Goal: Book appointment/travel/reservation

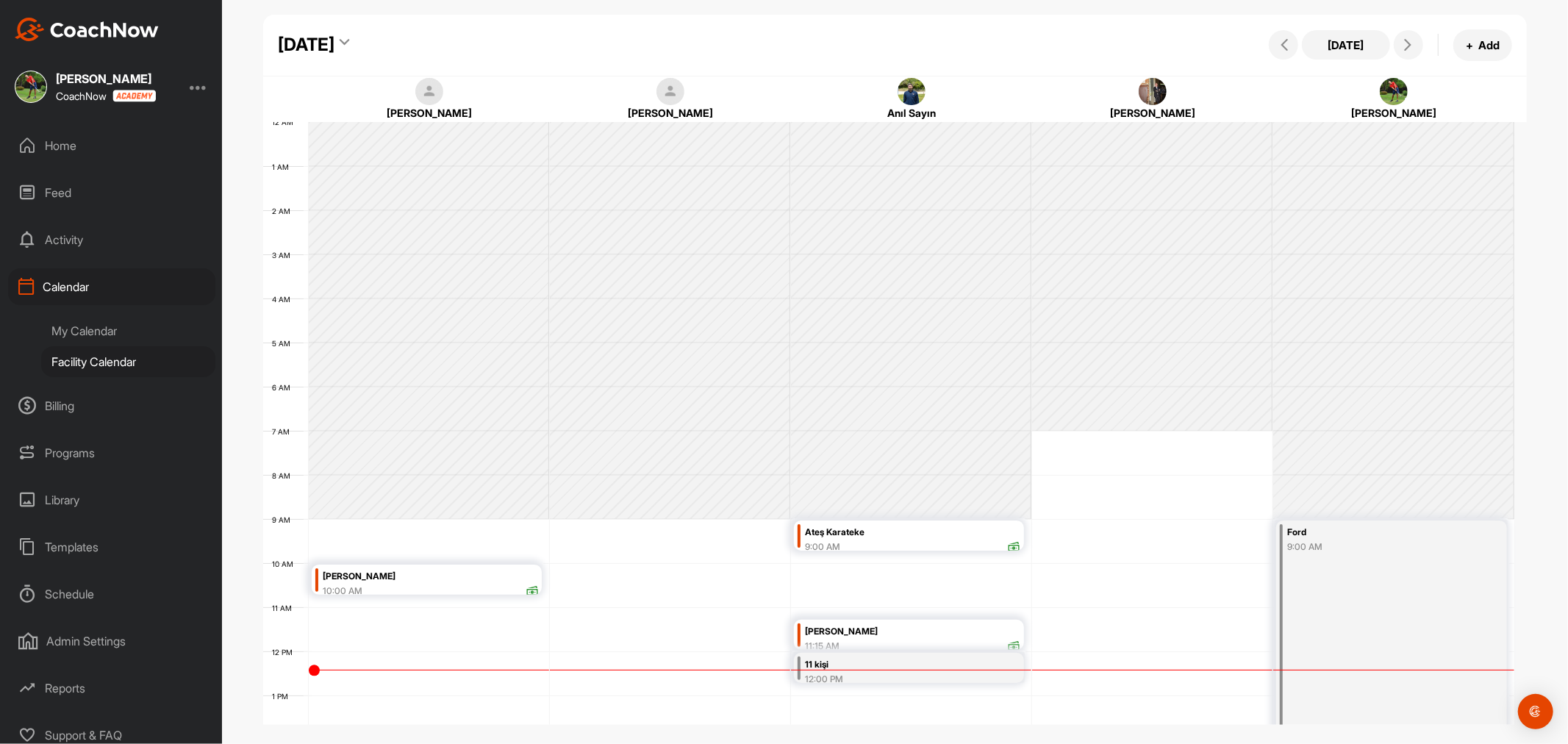
scroll to position [255, 0]
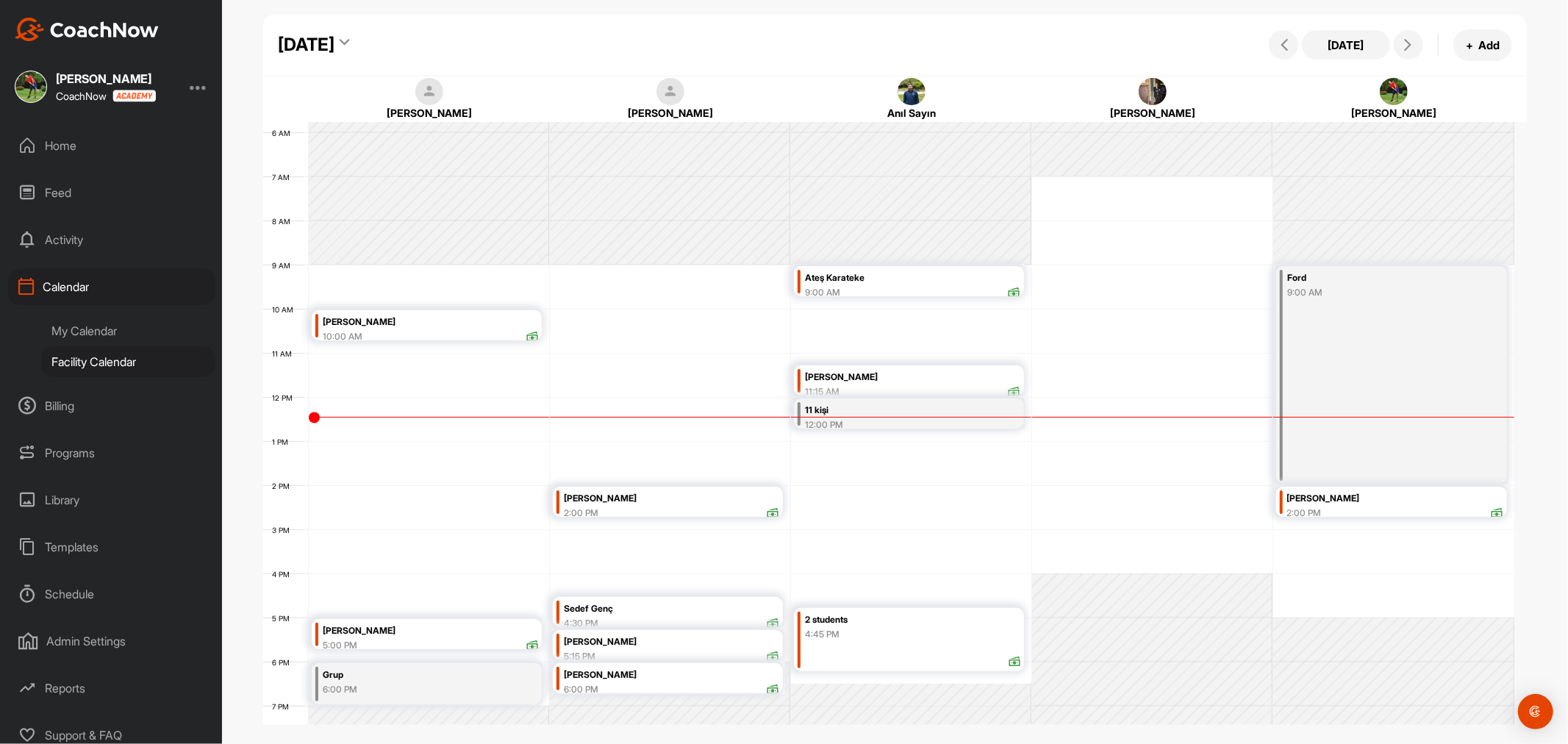
click at [350, 39] on div "[DATE]" at bounding box center [314, 44] width 72 height 27
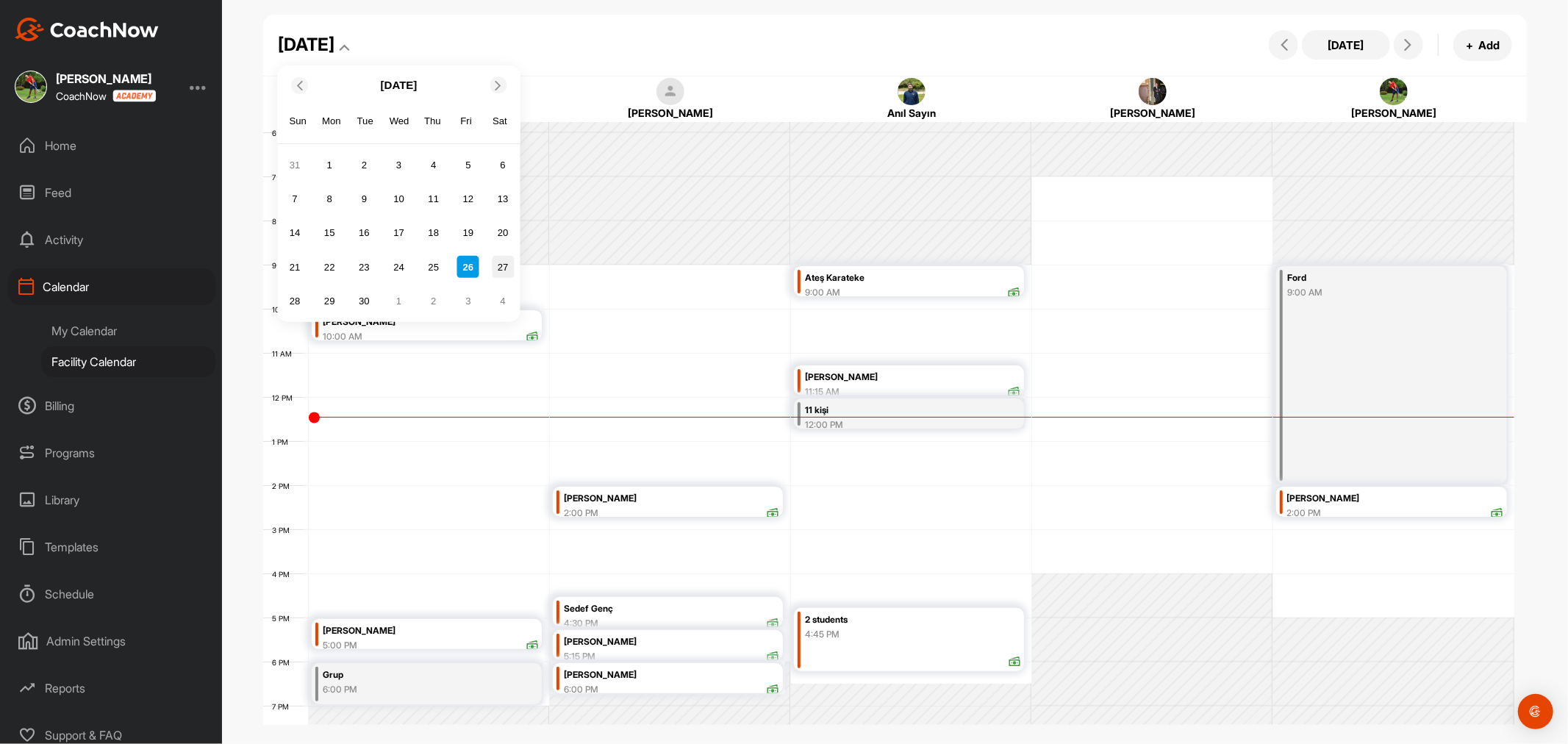
click at [509, 275] on div "27" at bounding box center [503, 267] width 22 height 22
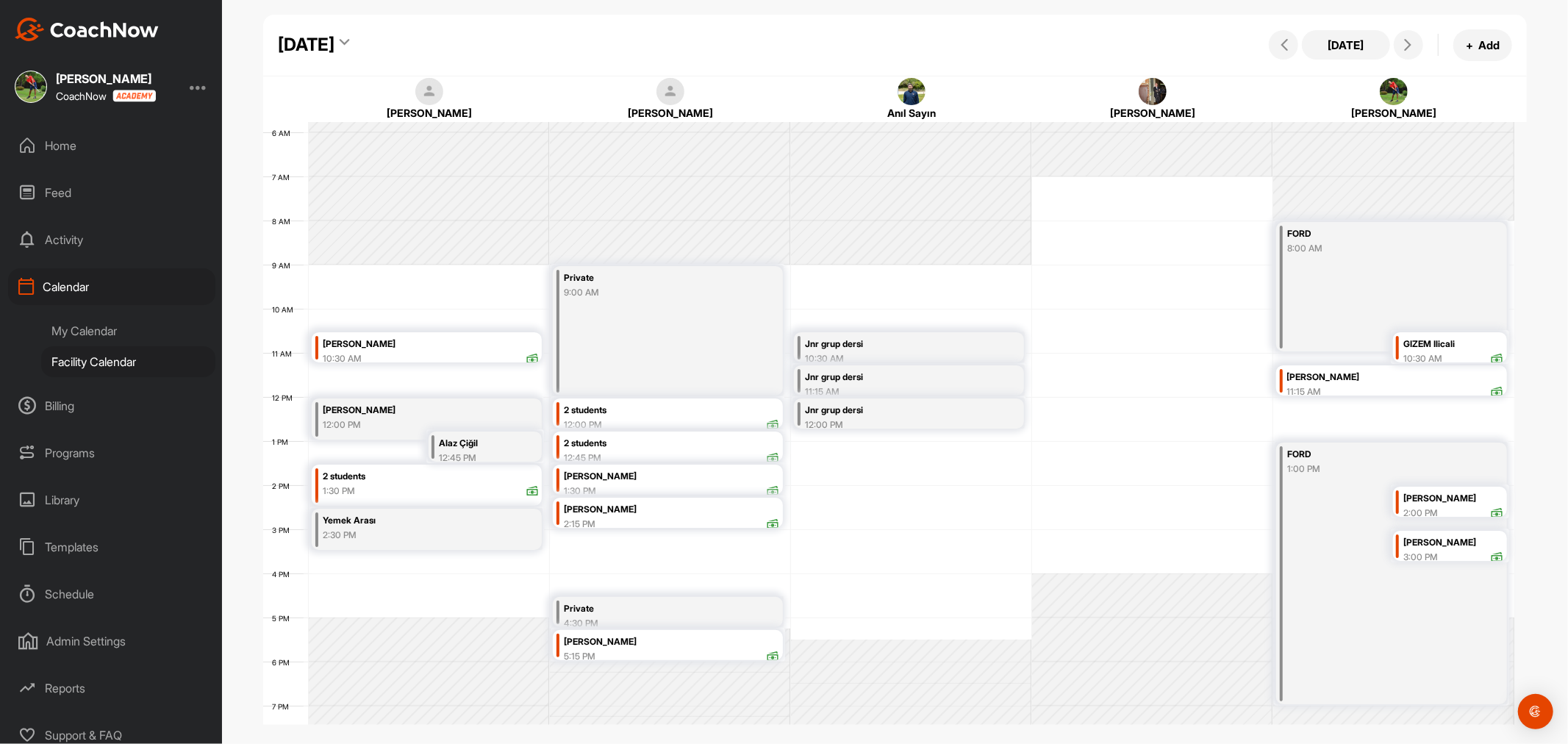
click at [350, 41] on icon at bounding box center [344, 44] width 9 height 15
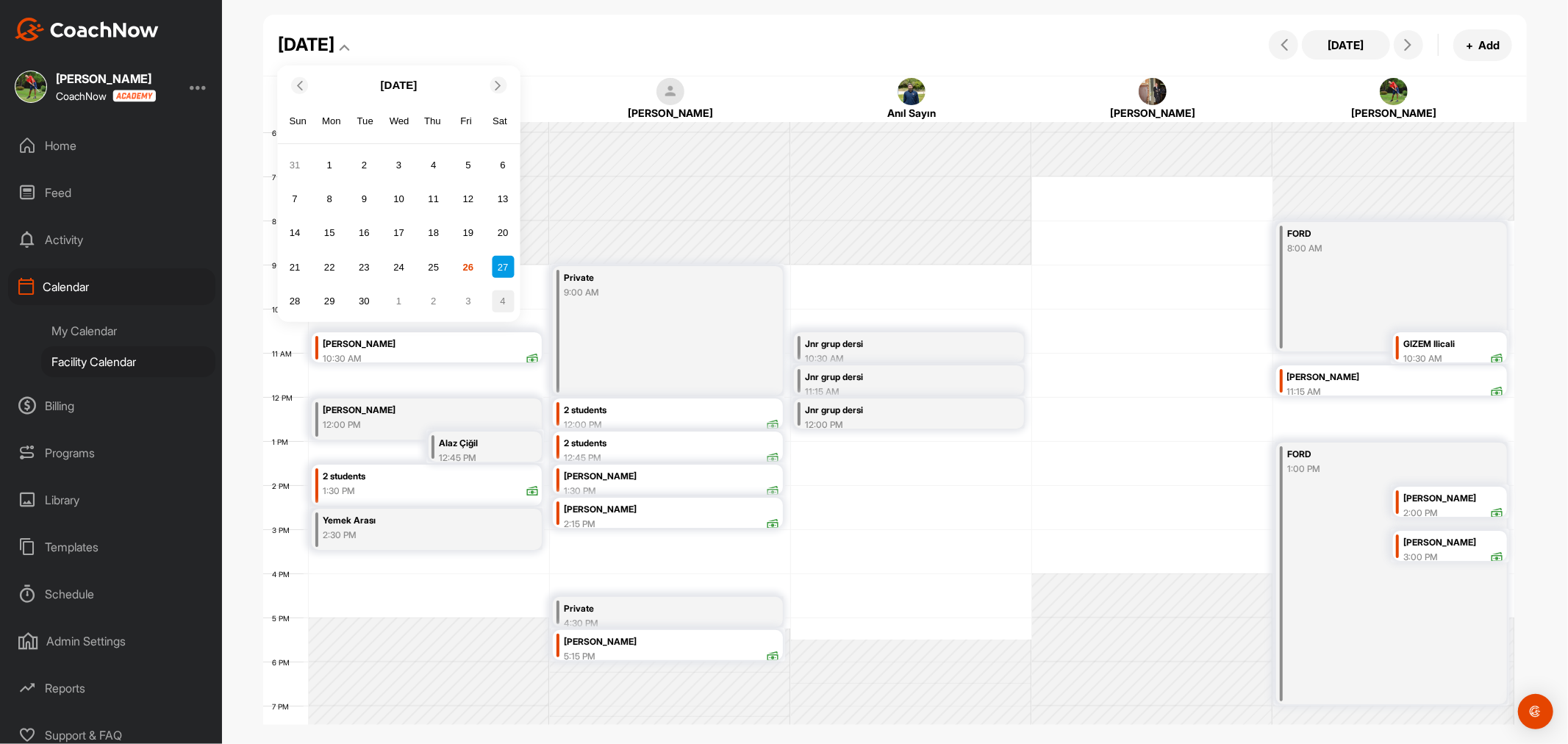
click at [499, 299] on div "4" at bounding box center [503, 301] width 22 height 22
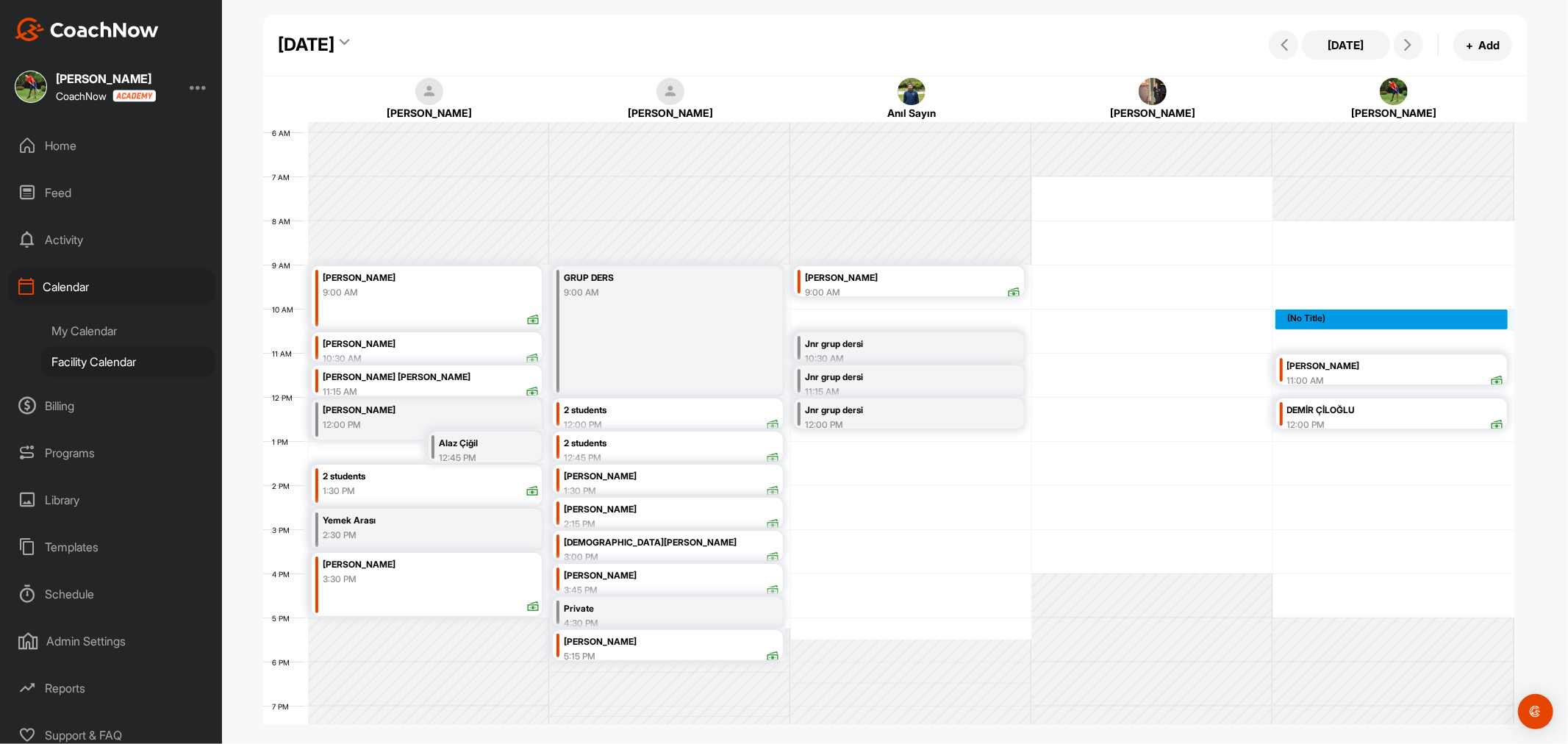
click at [1287, 316] on div "12 AM 1 AM 2 AM 3 AM 4 AM 5 AM 6 AM 7 AM 8 AM 9 AM 10 AM 11 AM 12 PM 1 PM 2 PM …" at bounding box center [889, 397] width 1251 height 1058
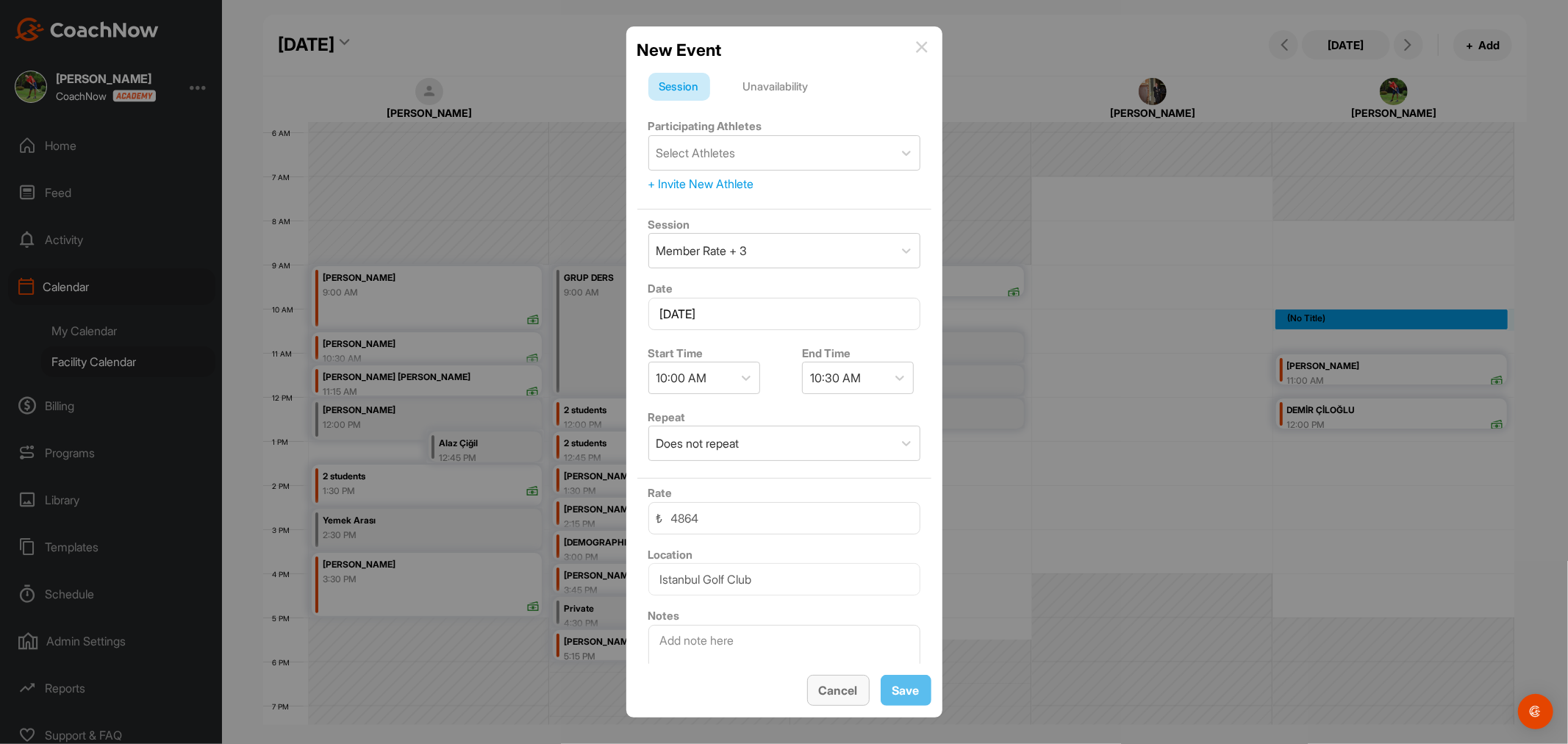
click at [848, 695] on span "Cancel" at bounding box center [838, 690] width 39 height 15
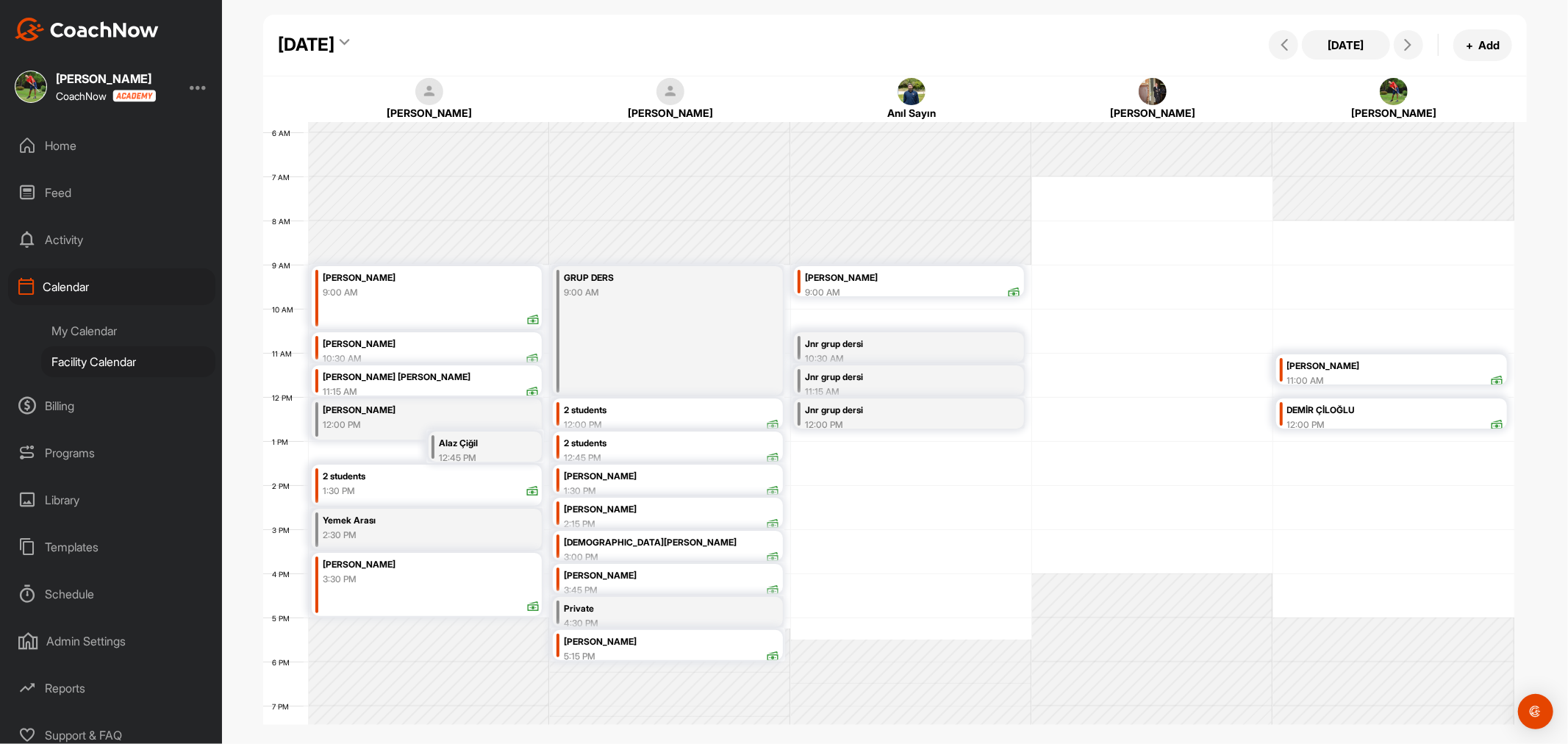
click at [350, 44] on icon at bounding box center [344, 44] width 9 height 15
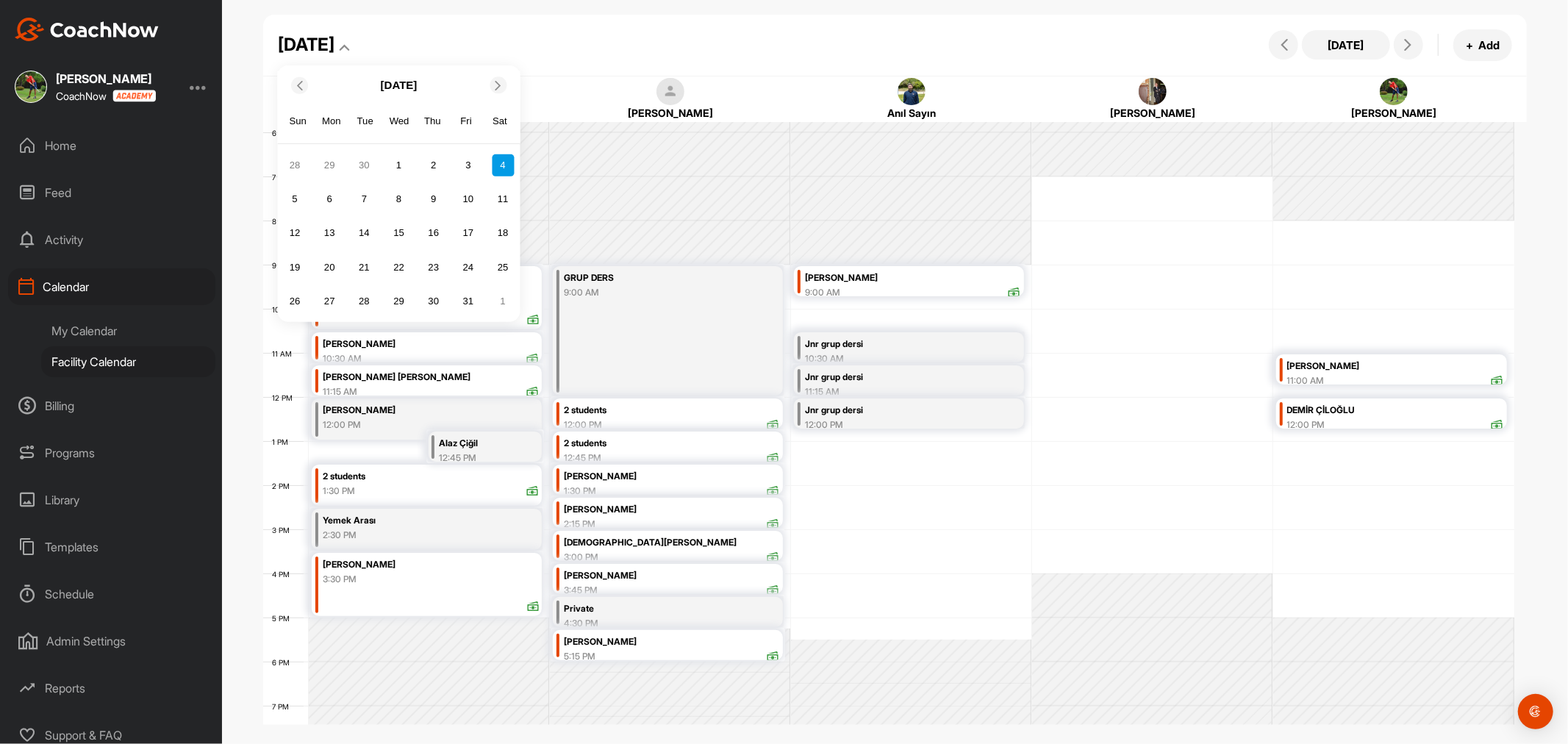
click at [567, 22] on div "[DATE] [DATE] Sun Mon Tue Wed Thu Fri Sat 28 29 30 1 2 3 4 5 6 7 8 9 10 11 12 1…" at bounding box center [895, 45] width 1264 height 62
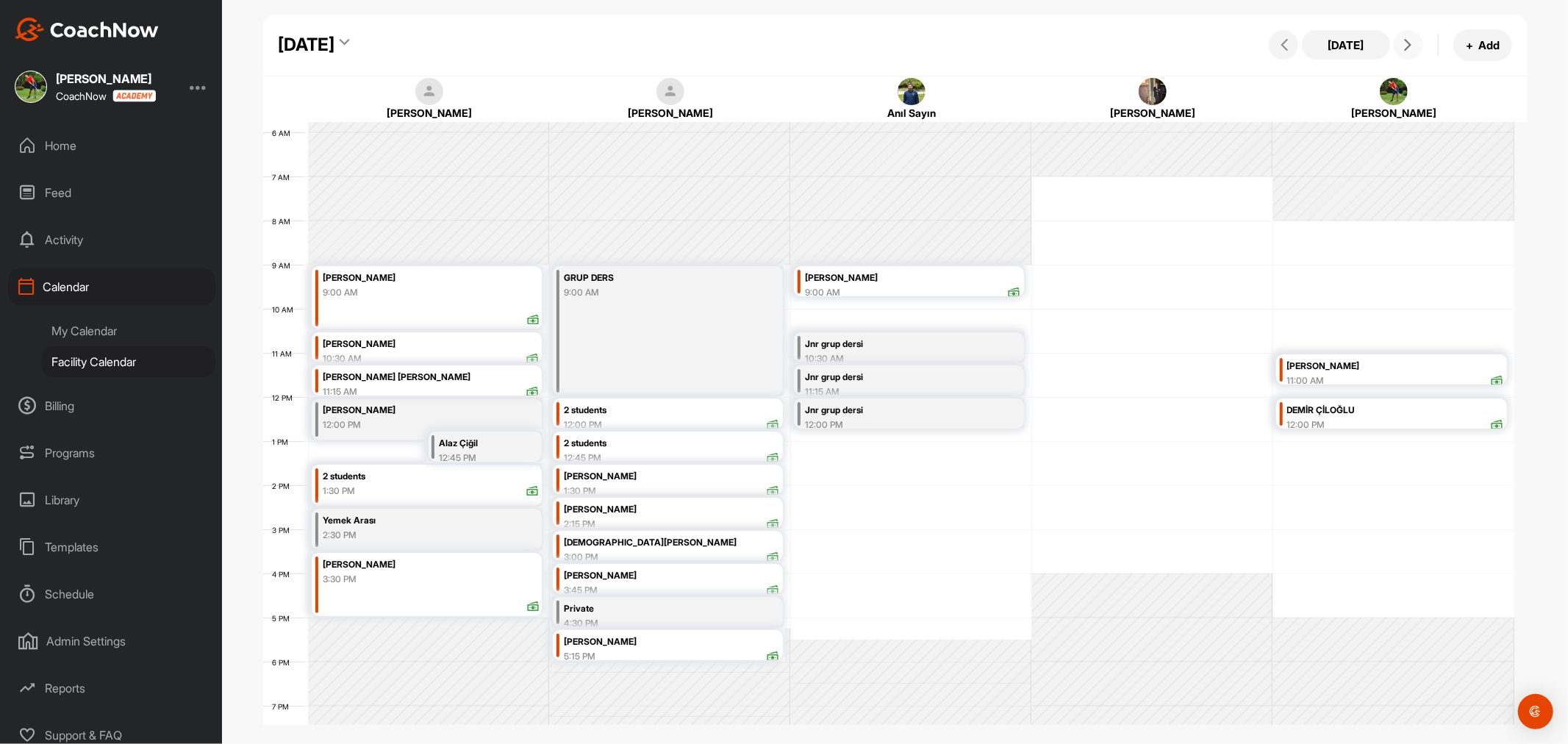
click at [1404, 39] on icon at bounding box center [1407, 44] width 11 height 11
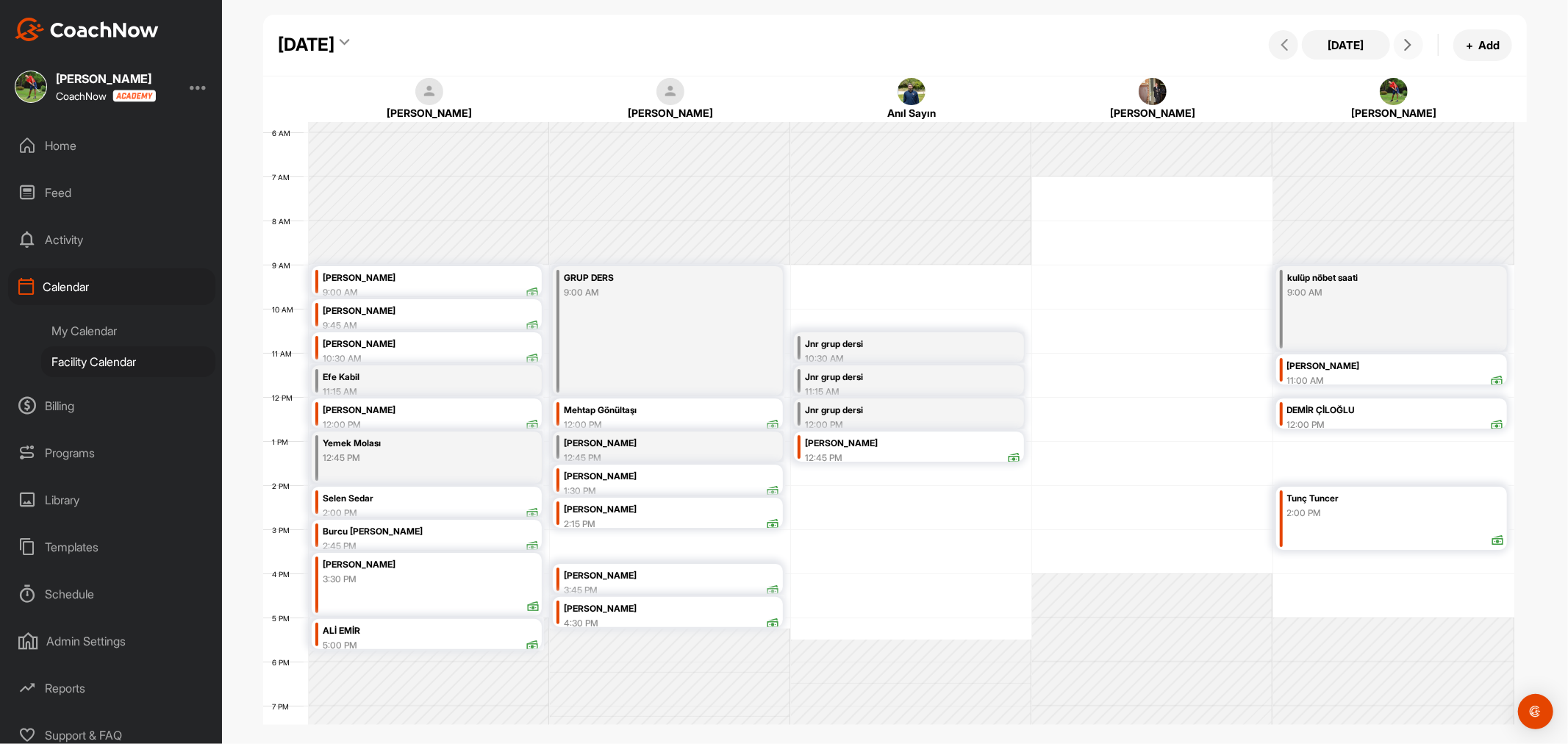
click at [1302, 446] on div "12 AM 1 AM 2 AM 3 AM 4 AM 5 AM 6 AM 7 AM 8 AM 9 AM 10 AM 11 AM 12 PM 1 PM 2 PM …" at bounding box center [889, 397] width 1251 height 1058
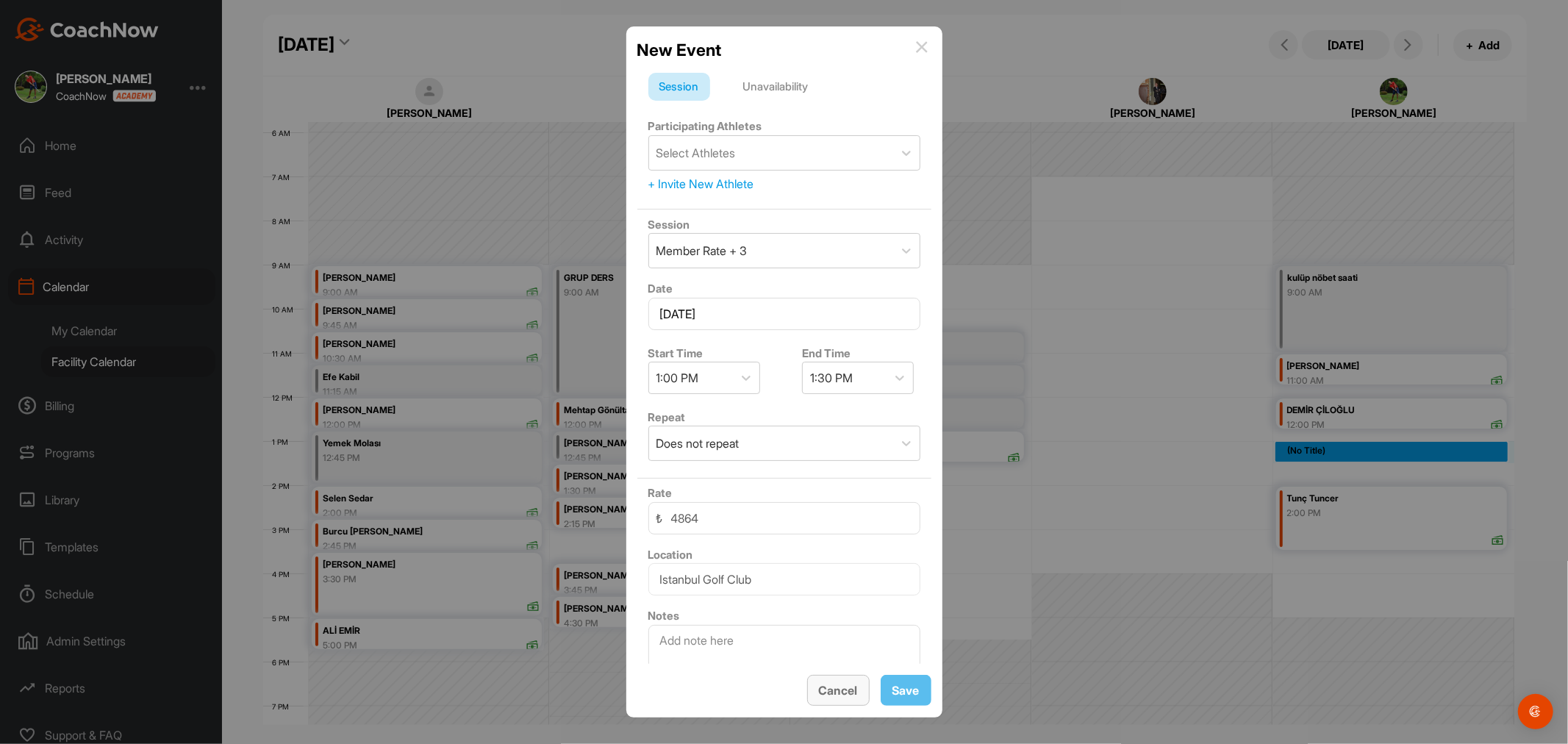
click at [826, 684] on span "Cancel" at bounding box center [838, 690] width 39 height 15
